Goal: Task Accomplishment & Management: Manage account settings

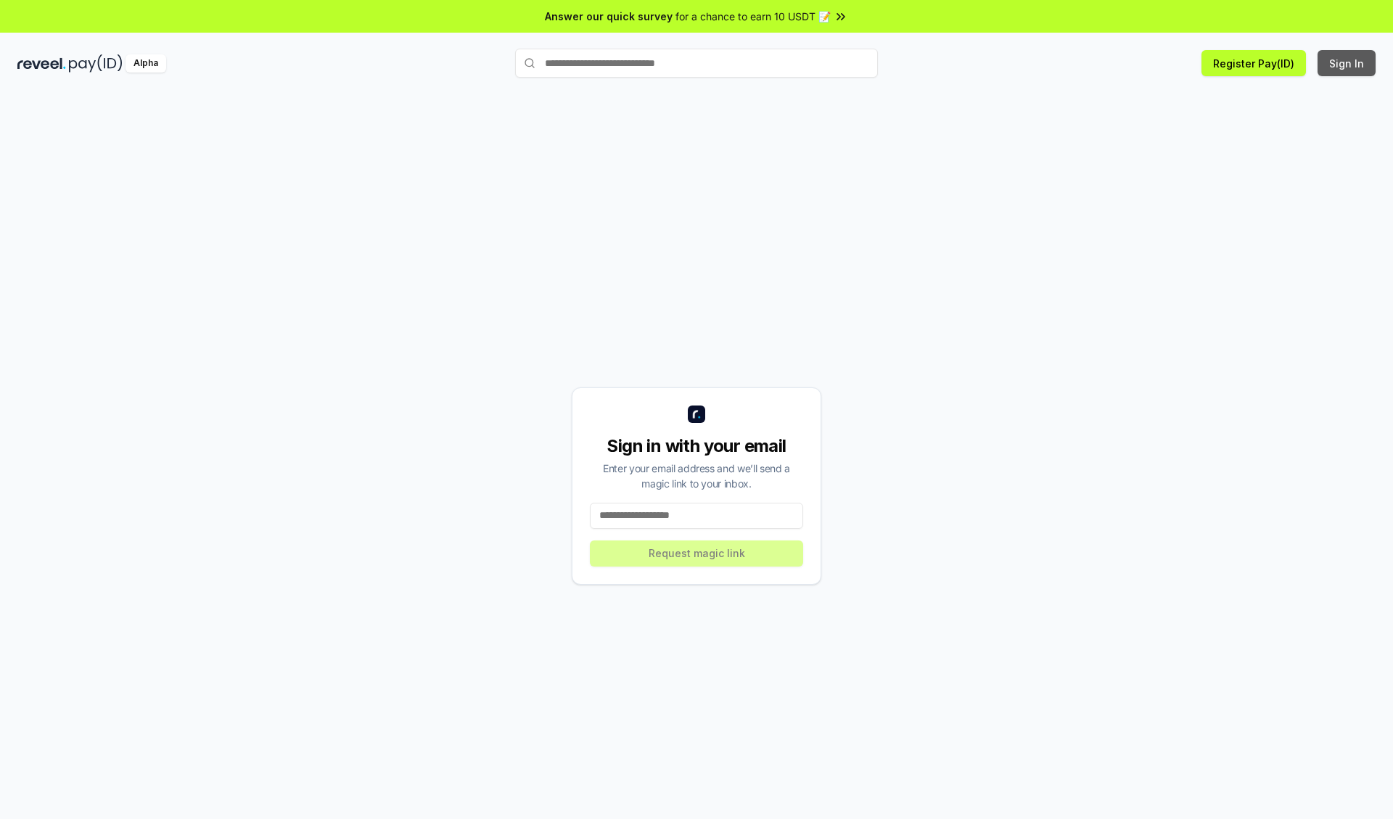
click at [1347, 63] on button "Sign In" at bounding box center [1346, 63] width 58 height 26
type input "**********"
click at [696, 553] on button "Request magic link" at bounding box center [696, 553] width 213 height 26
